Goal: Find contact information: Find contact information

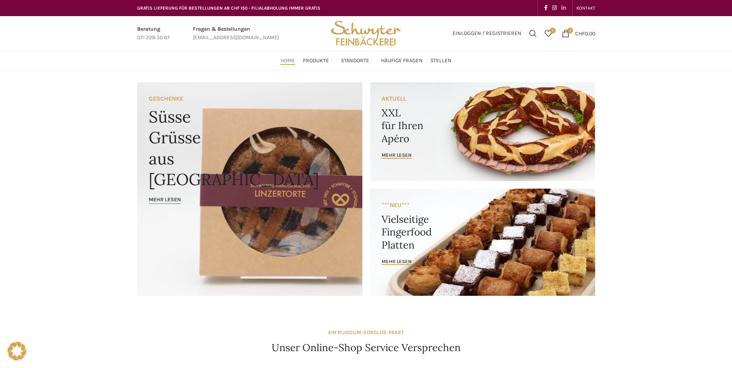
click at [564, 7] on span "Linkedin social link" at bounding box center [563, 8] width 5 height 6
click at [554, 5] on span "Instagram social link" at bounding box center [554, 8] width 5 height 6
click at [495, 34] on span "Einloggen / Registrieren" at bounding box center [486, 33] width 69 height 5
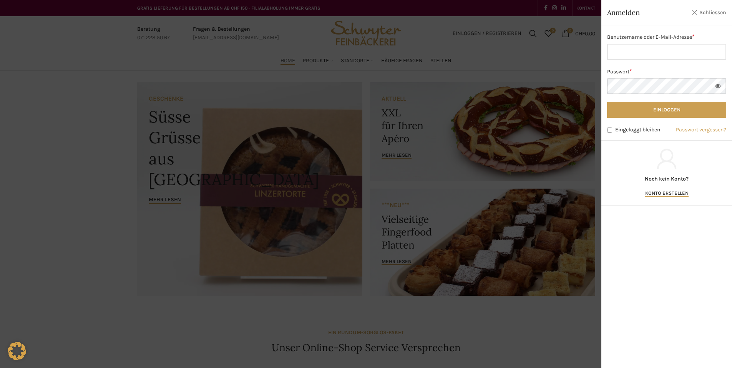
click at [702, 16] on link "Schliessen" at bounding box center [708, 13] width 35 height 10
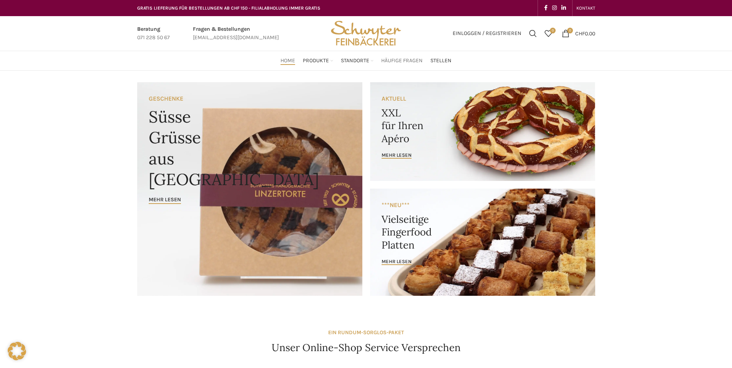
click at [403, 58] on span "Häufige Fragen" at bounding box center [401, 60] width 41 height 7
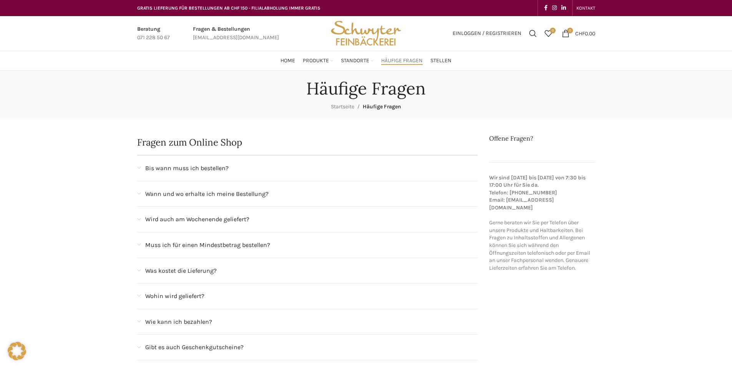
click at [157, 4] on div "GRATIS LIEFERUNG FÜR BESTELLUNGEN AB CHF 150 - FILIALABHOLUNG IMMER GRATIS" at bounding box center [249, 8] width 233 height 16
click at [348, 28] on img "Site logo" at bounding box center [365, 33] width 75 height 35
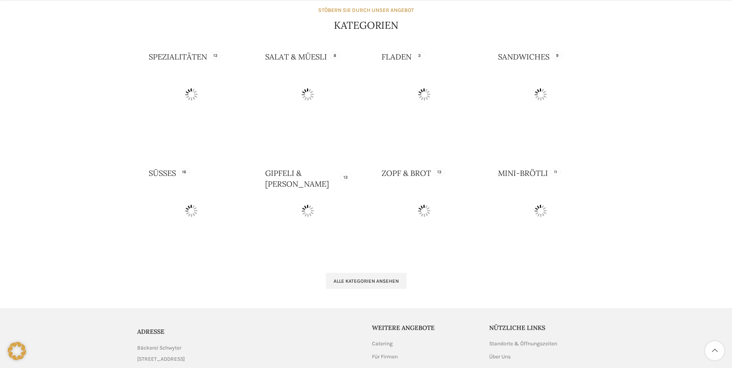
scroll to position [759, 0]
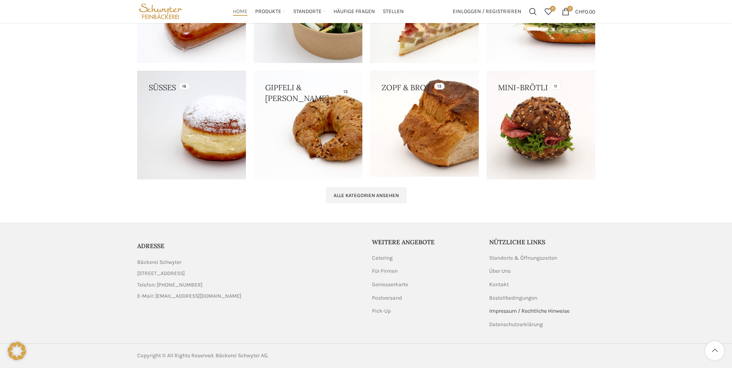
click at [516, 309] on link "Impressum / Rechtliche Hinweise" at bounding box center [529, 311] width 81 height 8
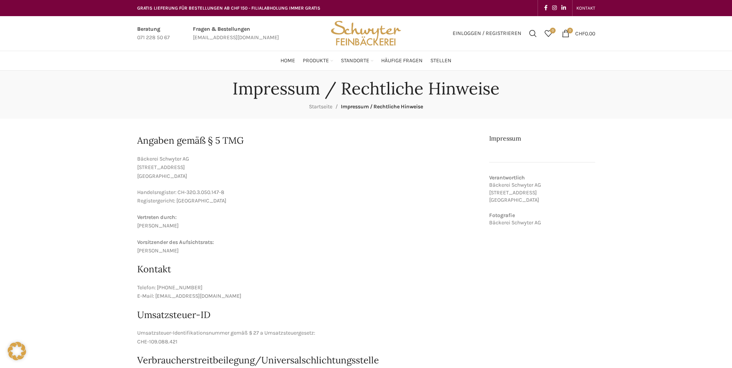
click at [157, 223] on p "Vertreten durch: Lea Stöckli" at bounding box center [307, 221] width 341 height 17
copy article "Lea Stöckli"
click at [275, 197] on p "Handelsregister: CH-320.3.050.147-8 Registergericht: St. Gallen" at bounding box center [307, 196] width 341 height 17
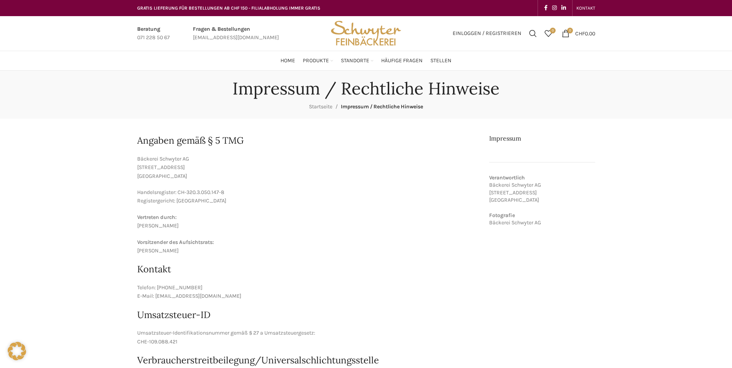
drag, startPoint x: 185, startPoint y: 251, endPoint x: 129, endPoint y: 250, distance: 55.7
click at [129, 250] on div "Impressum / Rechtliche Hinweise Startseite Impressum / Rechtliche Hinweise Anga…" at bounding box center [366, 235] width 732 height 328
copy p "Valentin Stöckli"
click at [306, 180] on p "Bäckerei Schwyter AG Schuppisstrasse 17 9016 St. Gallen" at bounding box center [307, 168] width 341 height 26
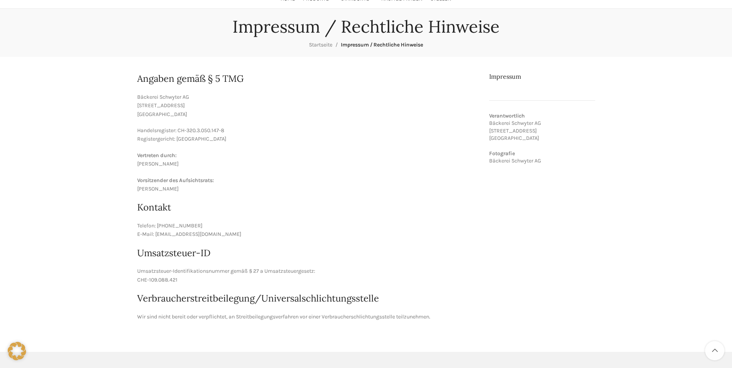
scroll to position [63, 0]
drag, startPoint x: 243, startPoint y: 234, endPoint x: 156, endPoint y: 231, distance: 86.8
click at [156, 231] on p "Telefon: 071 228 50 60 E-Mail: bestellungen@schwyter.com" at bounding box center [307, 229] width 341 height 17
copy p "[EMAIL_ADDRESS][DOMAIN_NAME]"
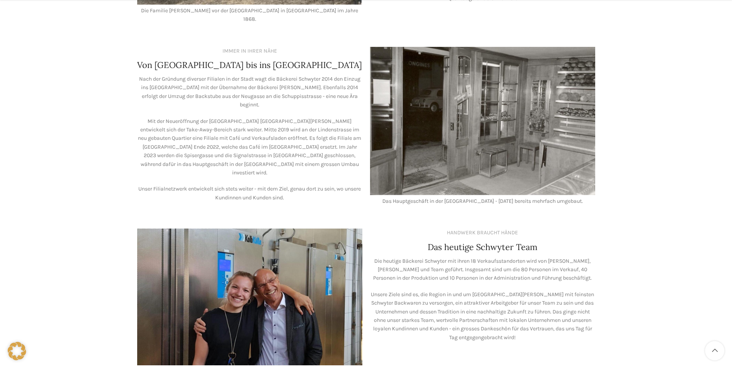
scroll to position [538, 0]
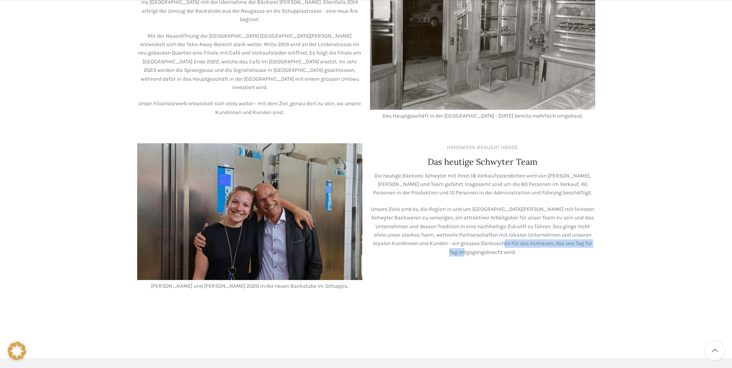
drag, startPoint x: 548, startPoint y: 251, endPoint x: 527, endPoint y: 234, distance: 27.3
click at [527, 234] on div "HANDWERK BRAUCHT HÄNDE Das heutige Schwyter Team Die heutige Bäckerei Schwyter …" at bounding box center [482, 216] width 233 height 155
click at [527, 234] on p "Unsere Ziele sind es, die Region in und um [GEOGRAPHIC_DATA][PERSON_NAME] mit f…" at bounding box center [482, 230] width 225 height 51
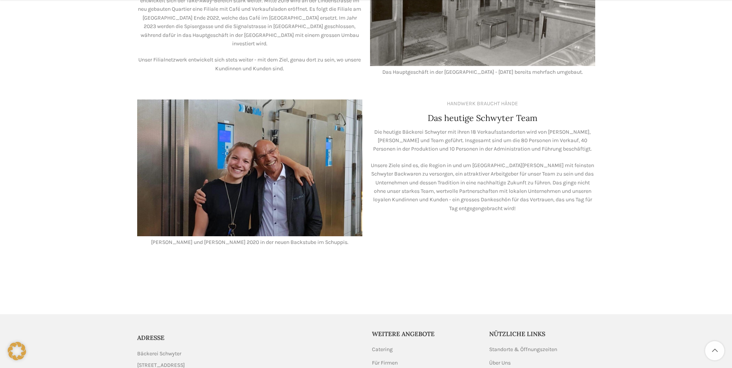
scroll to position [665, 0]
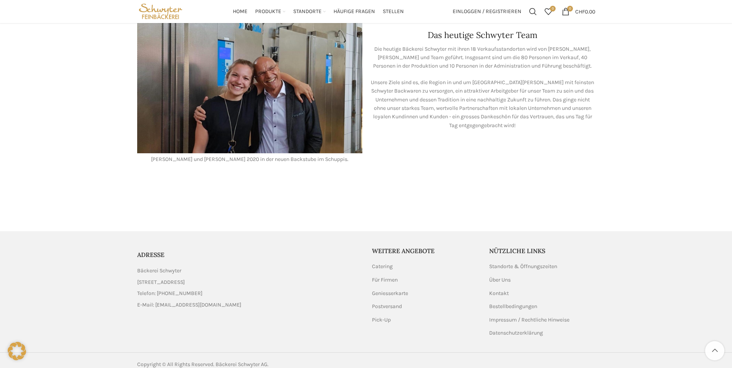
click at [479, 78] on p "Unsere Ziele sind es, die Region in und um [GEOGRAPHIC_DATA][PERSON_NAME] mit f…" at bounding box center [482, 103] width 225 height 51
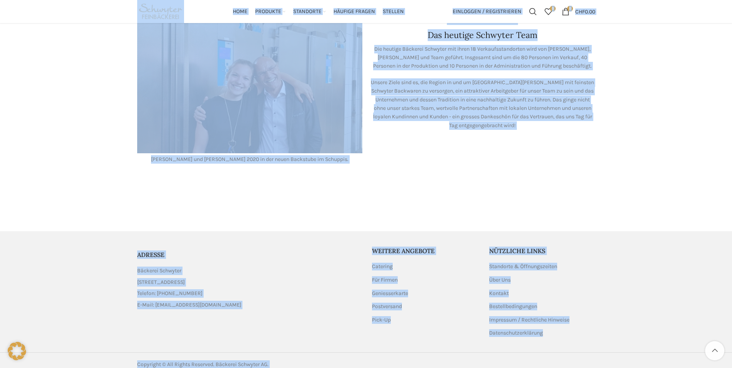
copy body "LOREMI DOLORSITA CON ADIPISCINGEL SE DOE 784 - TEMPORINCIDIDU UTLAB ETDOLO MAGN…"
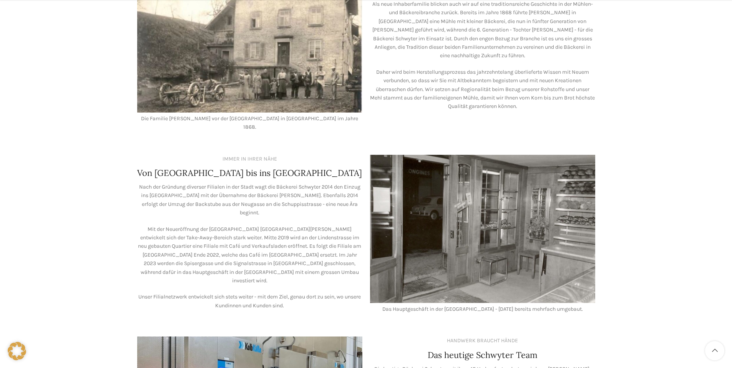
scroll to position [366, 0]
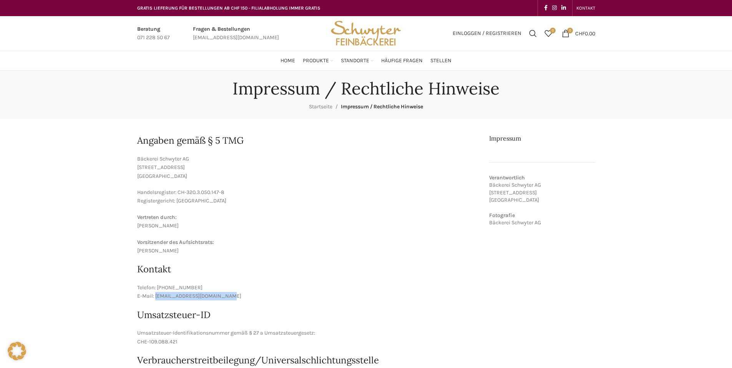
drag, startPoint x: 241, startPoint y: 298, endPoint x: 154, endPoint y: 297, distance: 86.8
click at [154, 297] on p "Telefon: [PHONE_NUMBER] E-Mail: [EMAIL_ADDRESS][DOMAIN_NAME]" at bounding box center [307, 291] width 341 height 17
copy p "[EMAIL_ADDRESS][DOMAIN_NAME]"
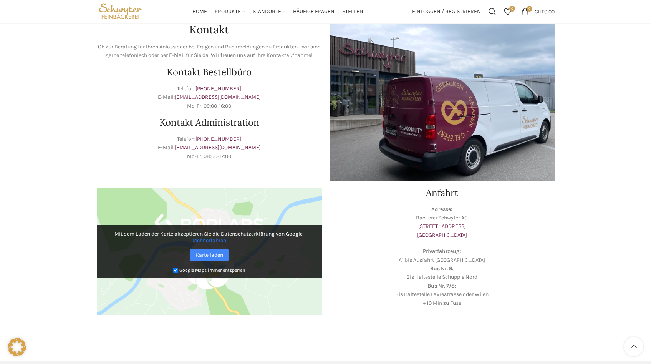
scroll to position [65, 0]
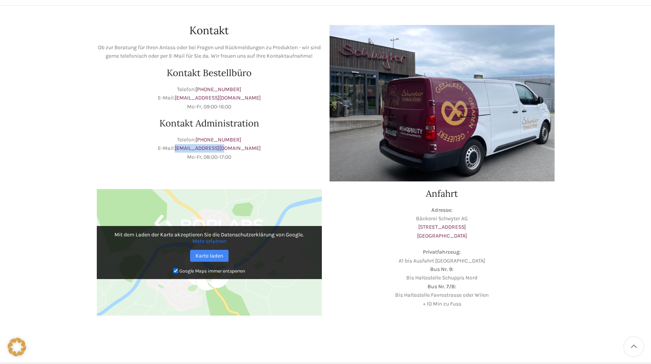
drag, startPoint x: 252, startPoint y: 148, endPoint x: 193, endPoint y: 147, distance: 58.8
click at [193, 147] on p "Telefon: +41 71 228 50 60 E-Mail: info@schwyter.com Mo-Fr, 08:00-17:00" at bounding box center [209, 149] width 225 height 26
copy link "info@schwyter.com"
